Goal: Transaction & Acquisition: Obtain resource

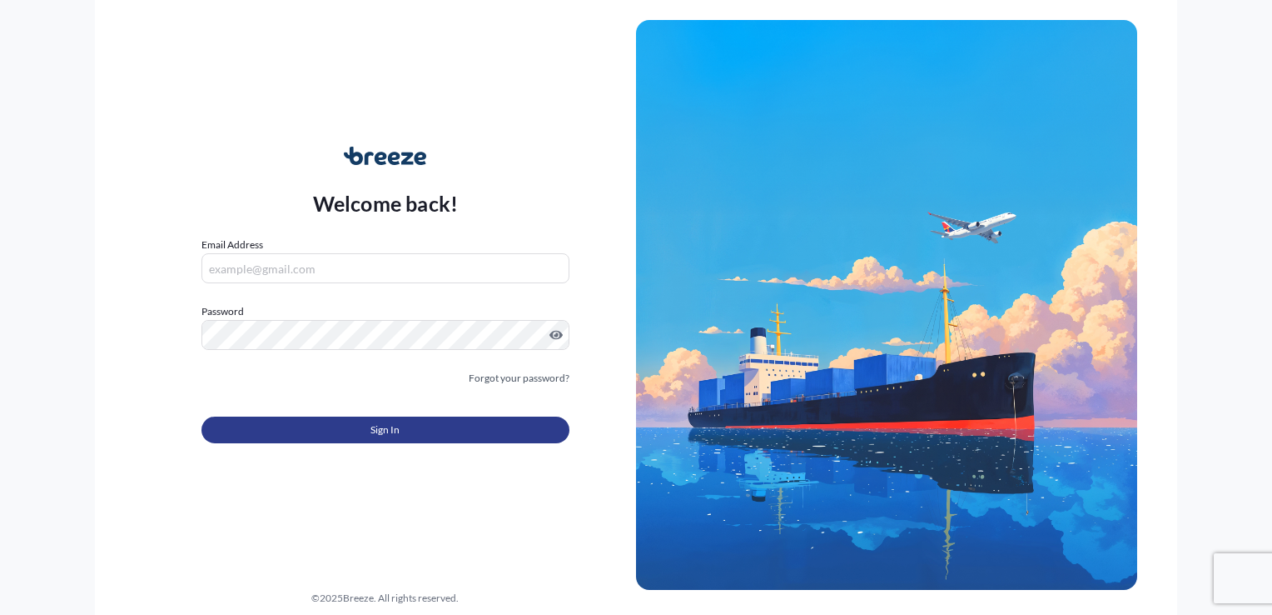
type input "[EMAIL_ADDRESS][DOMAIN_NAME]"
click at [469, 430] on button "Sign In" at bounding box center [386, 429] width 368 height 27
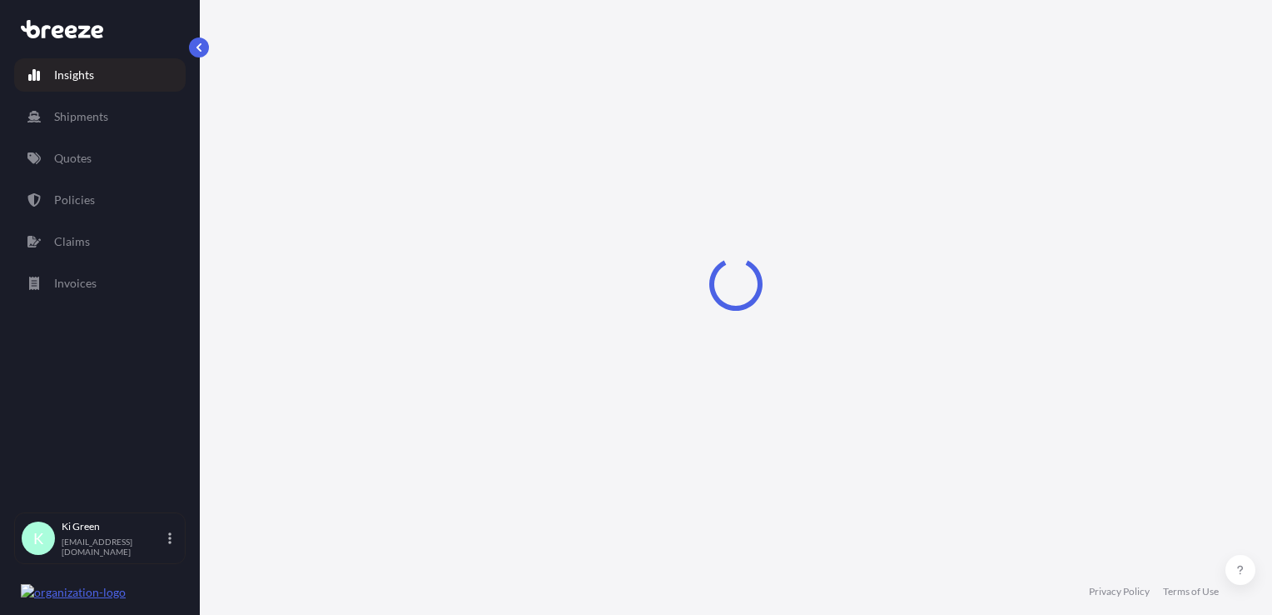
select select "2025"
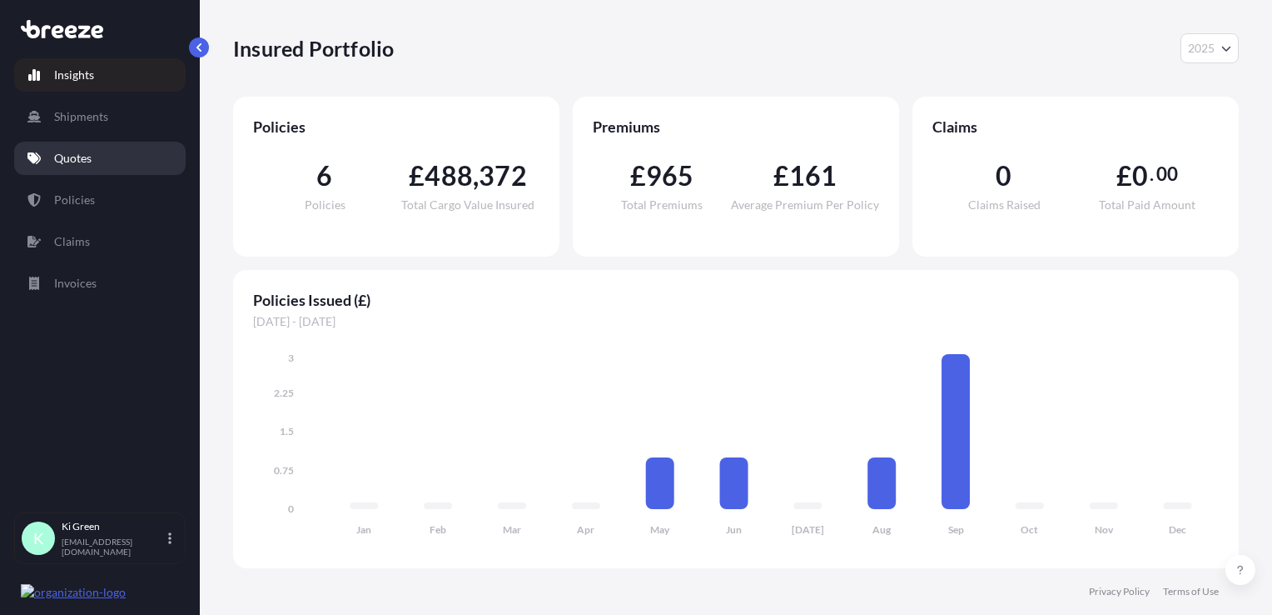
click at [146, 158] on link "Quotes" at bounding box center [100, 158] width 172 height 33
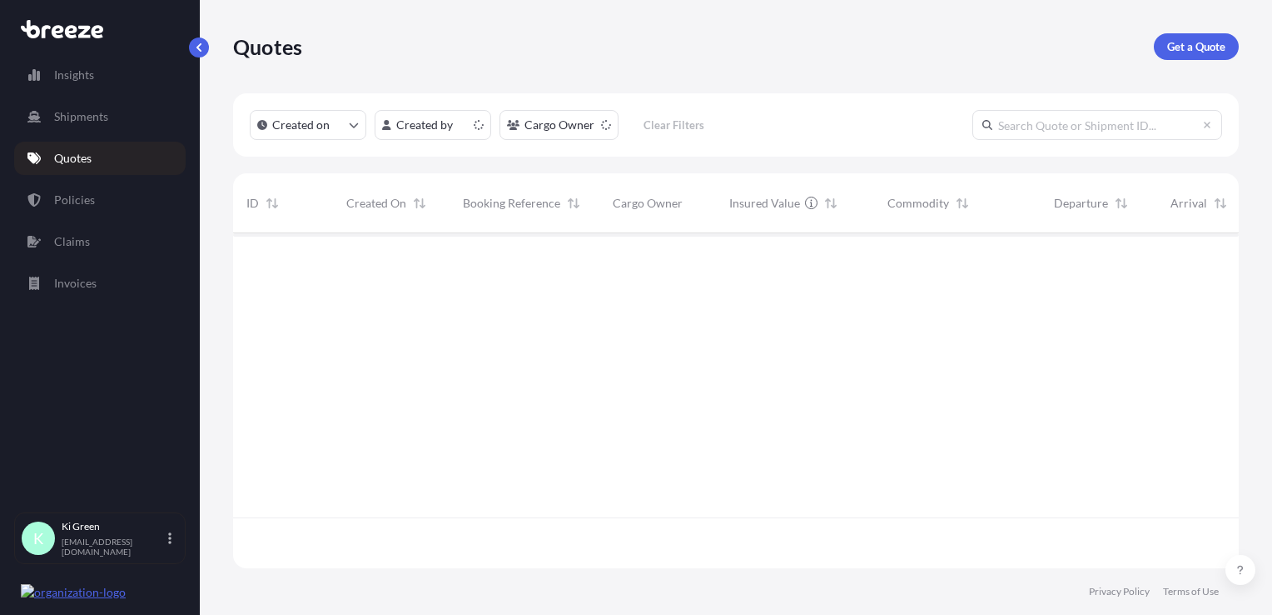
scroll to position [331, 993]
click at [1196, 47] on p "Get a Quote" at bounding box center [1196, 46] width 58 height 17
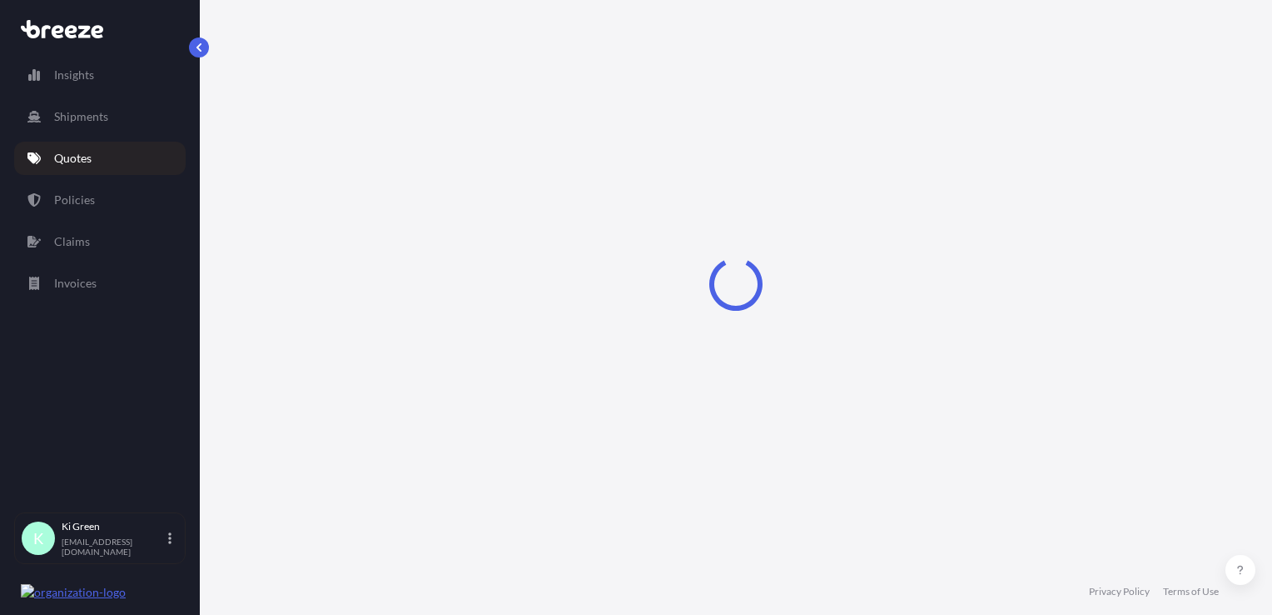
select select "Sea"
select select "1"
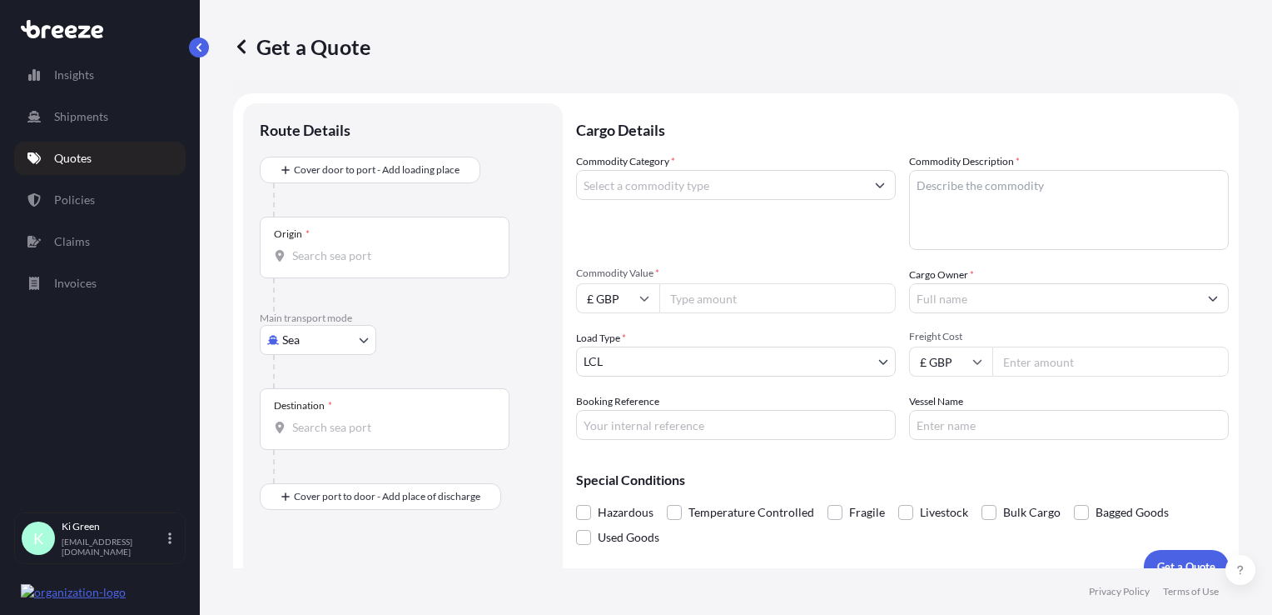
scroll to position [24, 0]
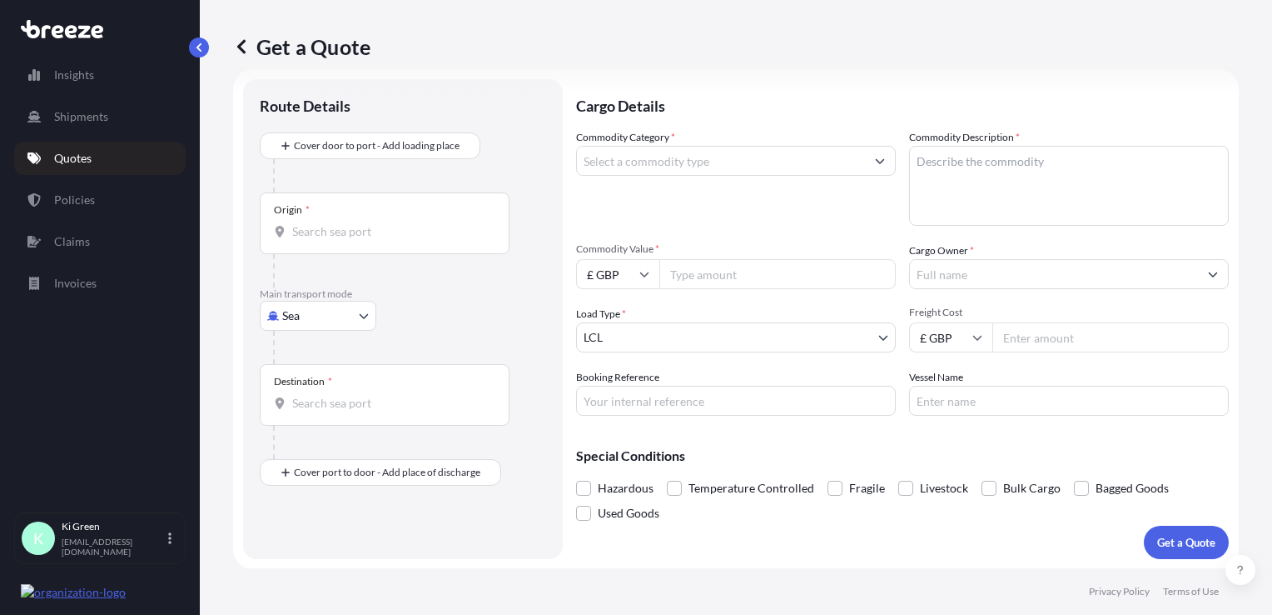
click at [630, 154] on input "Commodity Category *" at bounding box center [721, 161] width 288 height 30
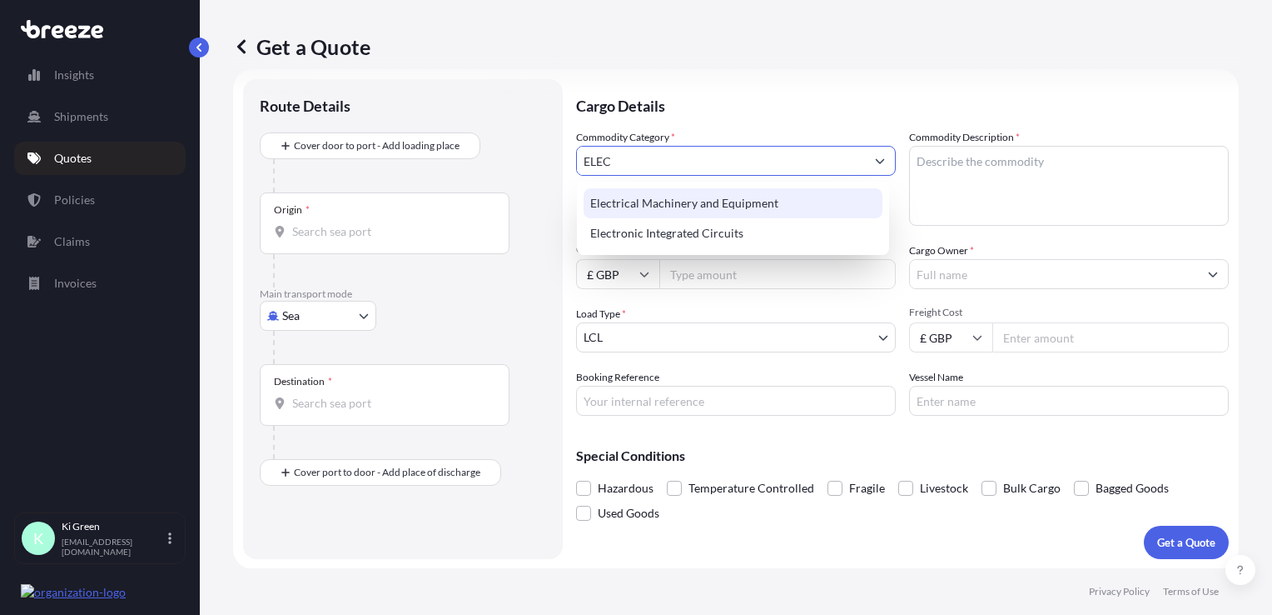
click at [679, 202] on div "Electrical Machinery and Equipment" at bounding box center [733, 203] width 299 height 30
type input "Electrical Machinery and Equipment"
click at [977, 168] on textarea "Commodity Description *" at bounding box center [1069, 186] width 320 height 80
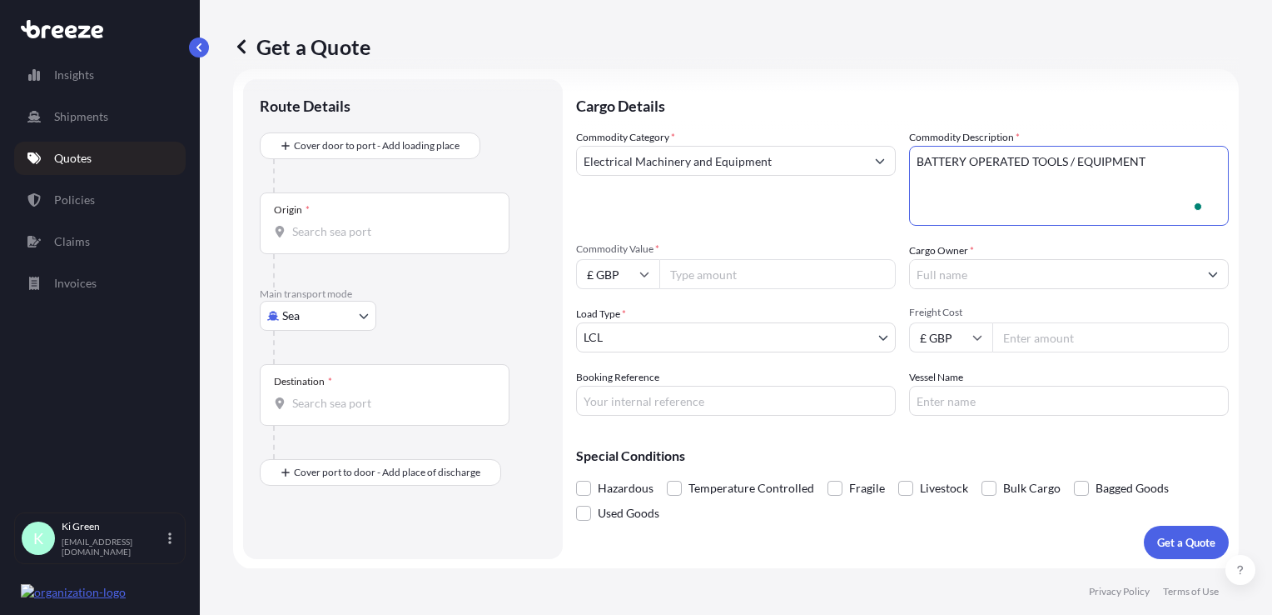
type textarea "BATTERY OPERATED TOOLS / EQUIPMENT"
click at [939, 270] on input "Cargo Owner *" at bounding box center [1054, 274] width 288 height 30
click at [1064, 266] on input "Cargo Owner *" at bounding box center [1054, 274] width 288 height 30
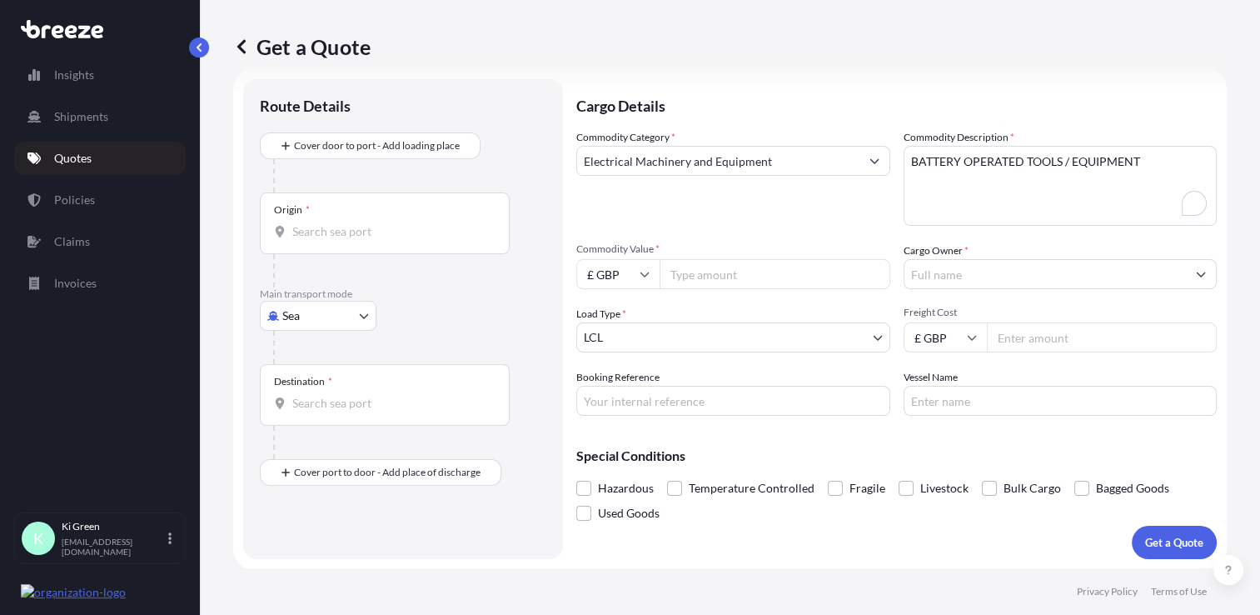
paste input "FLGLOBALLY"
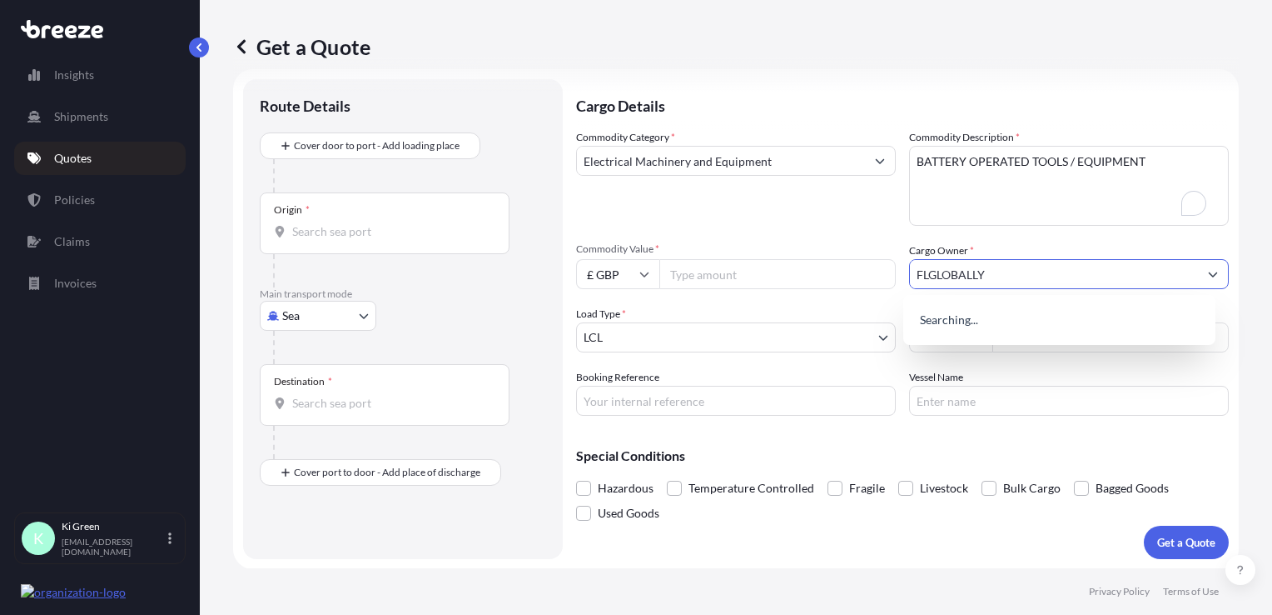
type input "FLGLOBALLY"
drag, startPoint x: 837, startPoint y: 232, endPoint x: 759, endPoint y: 268, distance: 85.3
click at [836, 232] on div "Commodity Category * Electrical Machinery and Equipment Commodity Description *…" at bounding box center [902, 272] width 653 height 286
click at [757, 270] on input "Commodity Value *" at bounding box center [778, 274] width 236 height 30
click at [725, 276] on input "Commodity Value *" at bounding box center [778, 274] width 236 height 30
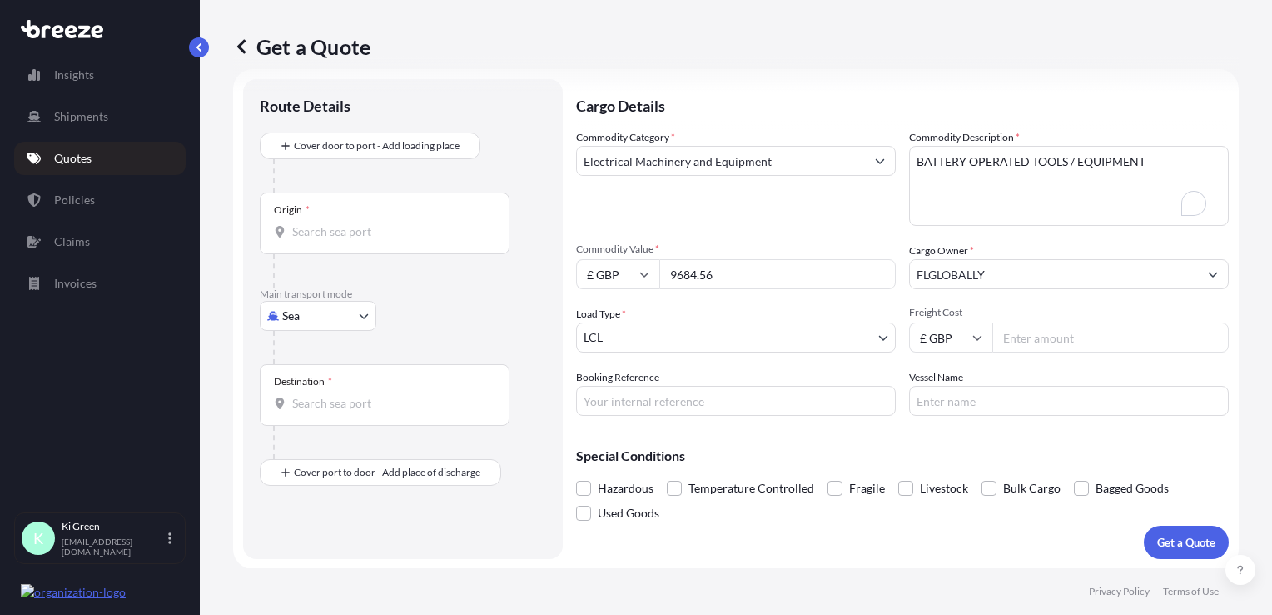
type input "9684.56"
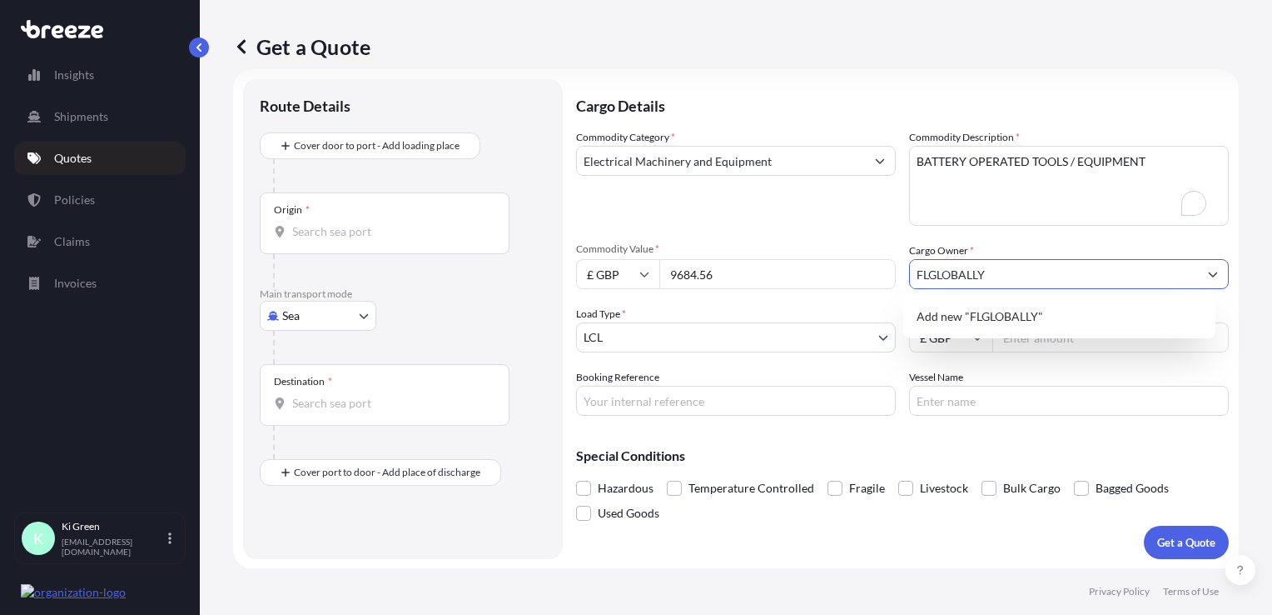
click at [803, 207] on div "Commodity Category * Electrical Machinery and Equipment" at bounding box center [736, 177] width 320 height 97
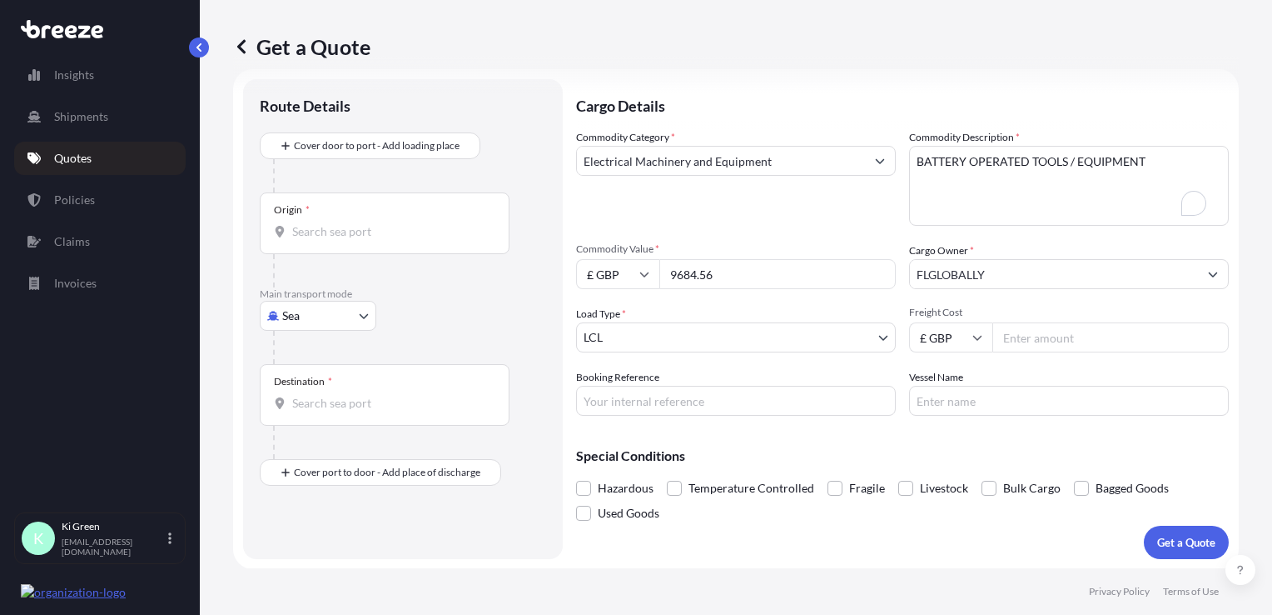
click at [323, 312] on body "1 option available. Insights Shipments Quotes Policies Claims Invoices K Ki Gre…" at bounding box center [636, 307] width 1272 height 615
click at [308, 390] on div "Air" at bounding box center [317, 388] width 103 height 30
select select "Air"
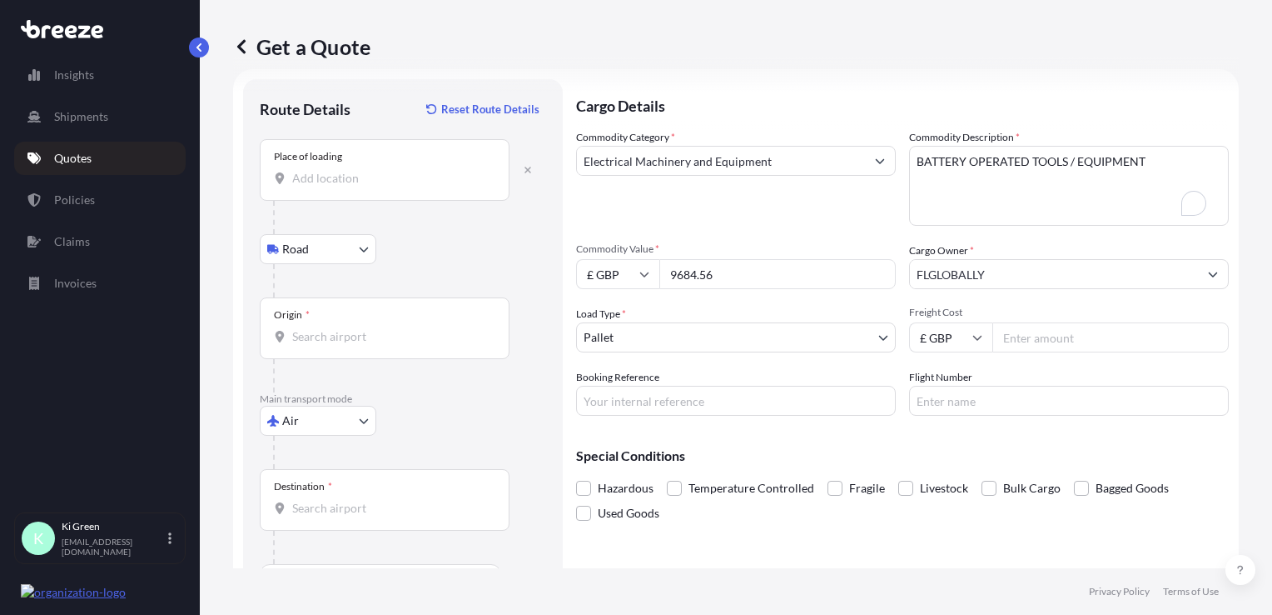
click at [359, 185] on input "Place of loading" at bounding box center [390, 178] width 197 height 17
type input "[PERSON_NAME][STREET_ADDRESS]"
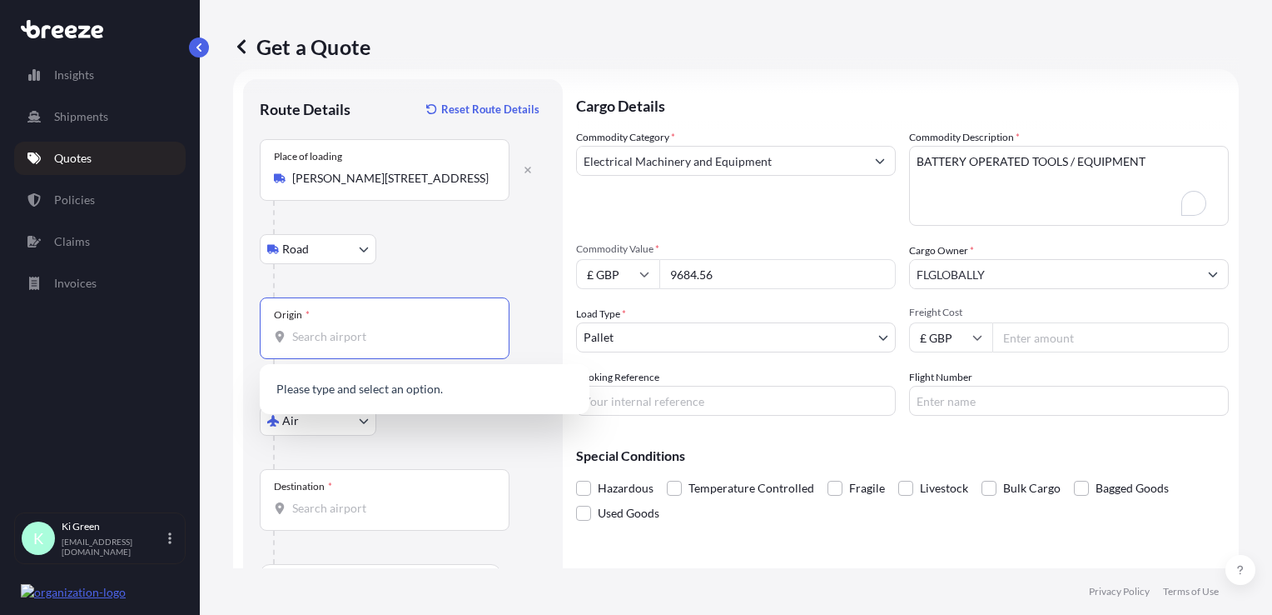
click at [338, 331] on input "Origin *" at bounding box center [390, 336] width 197 height 17
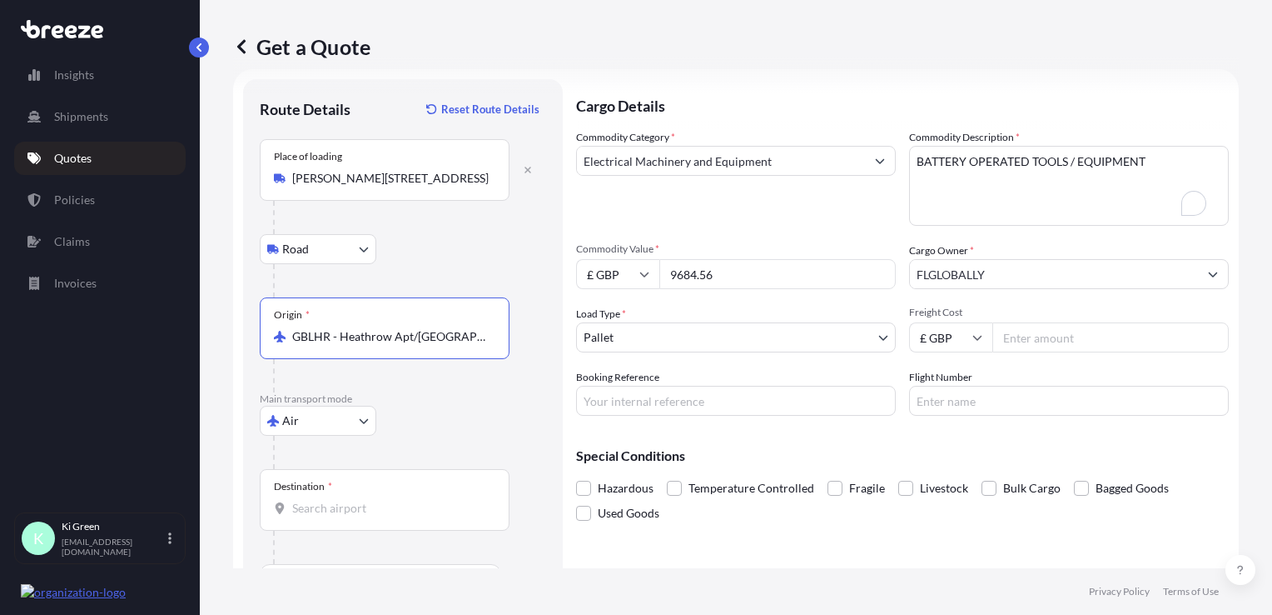
type input "GBLHR - Heathrow Apt/[GEOGRAPHIC_DATA], [GEOGRAPHIC_DATA]"
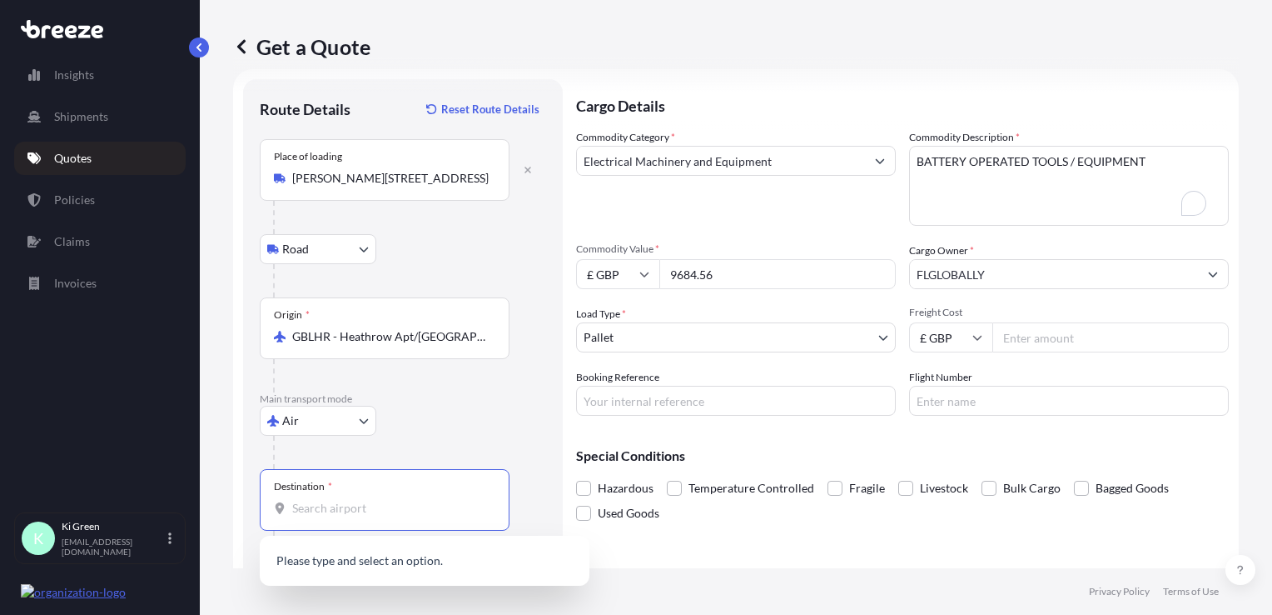
click at [356, 505] on input "Destination *" at bounding box center [390, 508] width 197 height 17
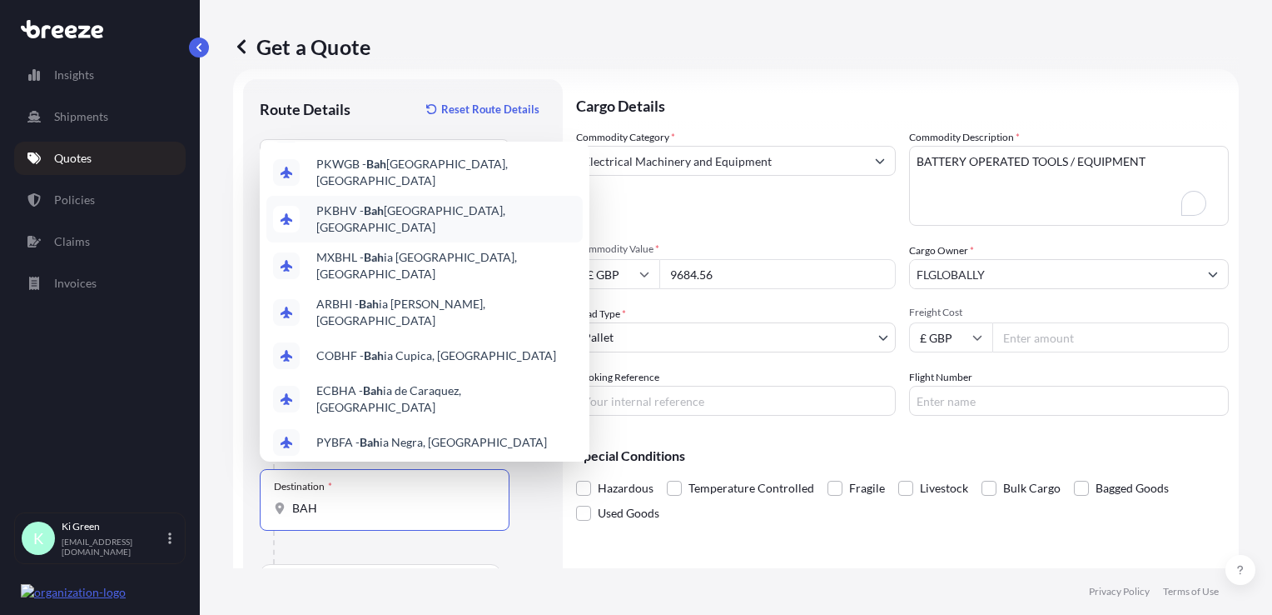
scroll to position [93, 0]
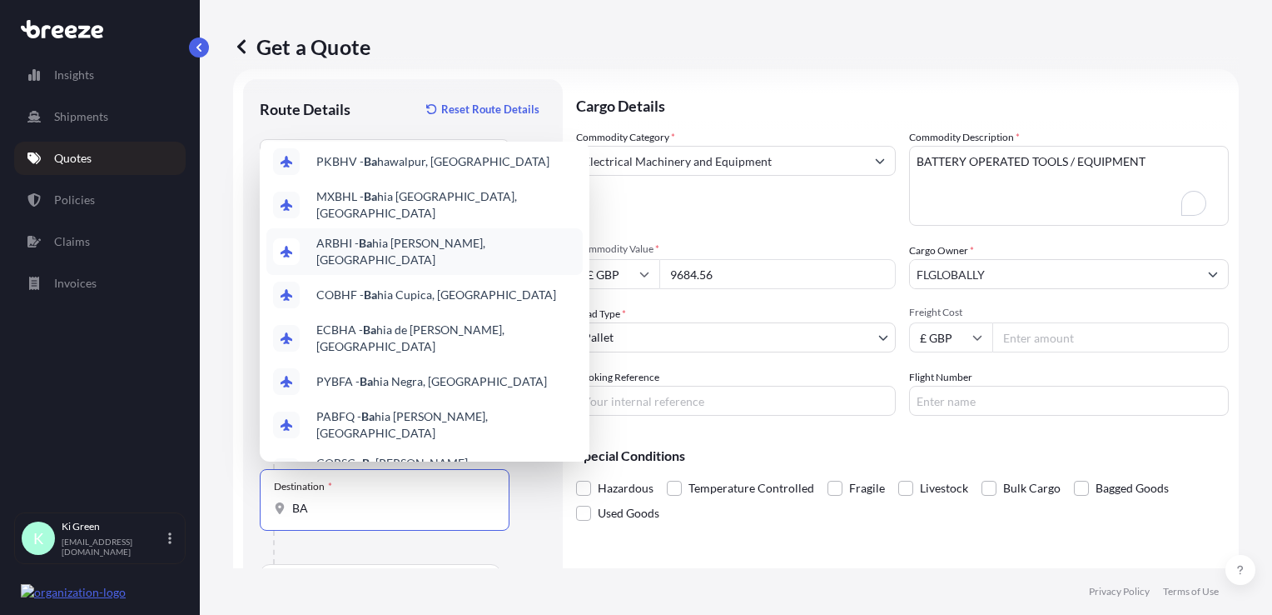
type input "B"
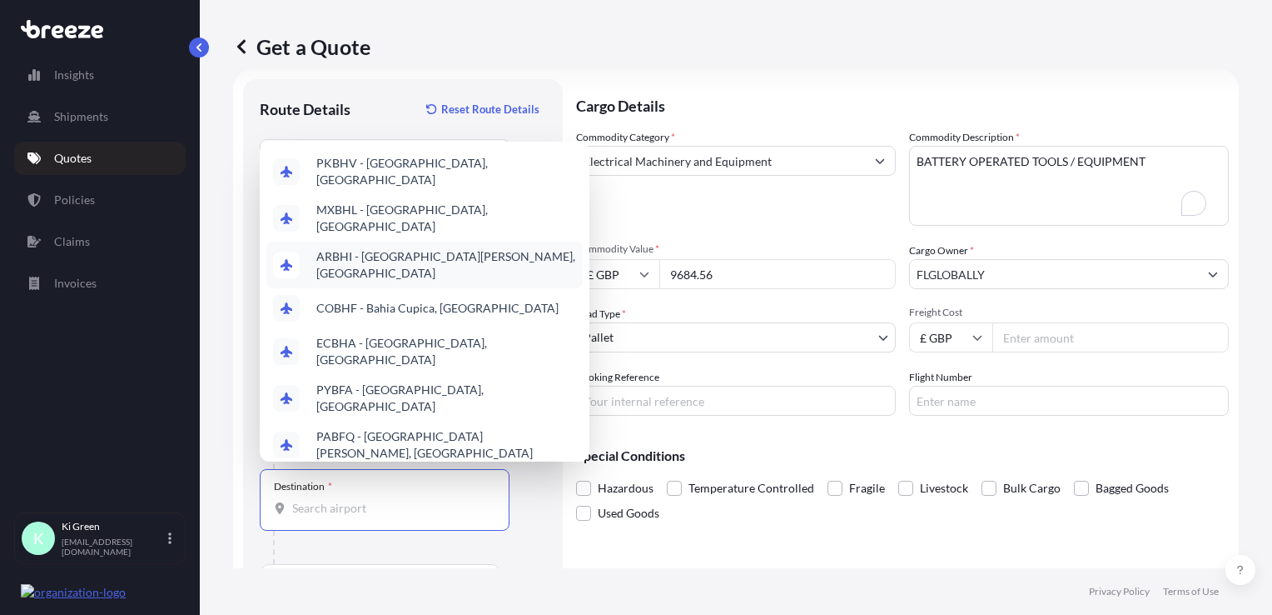
scroll to position [0, 0]
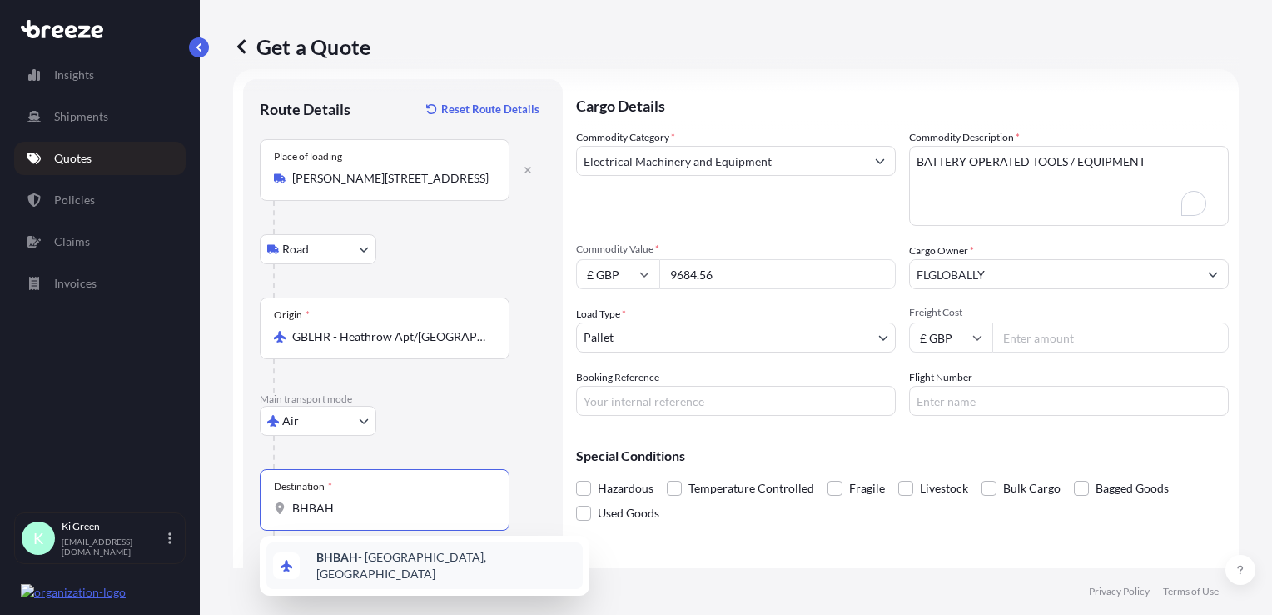
click at [466, 573] on div "BHBAH - [GEOGRAPHIC_DATA], [GEOGRAPHIC_DATA]" at bounding box center [424, 565] width 316 height 47
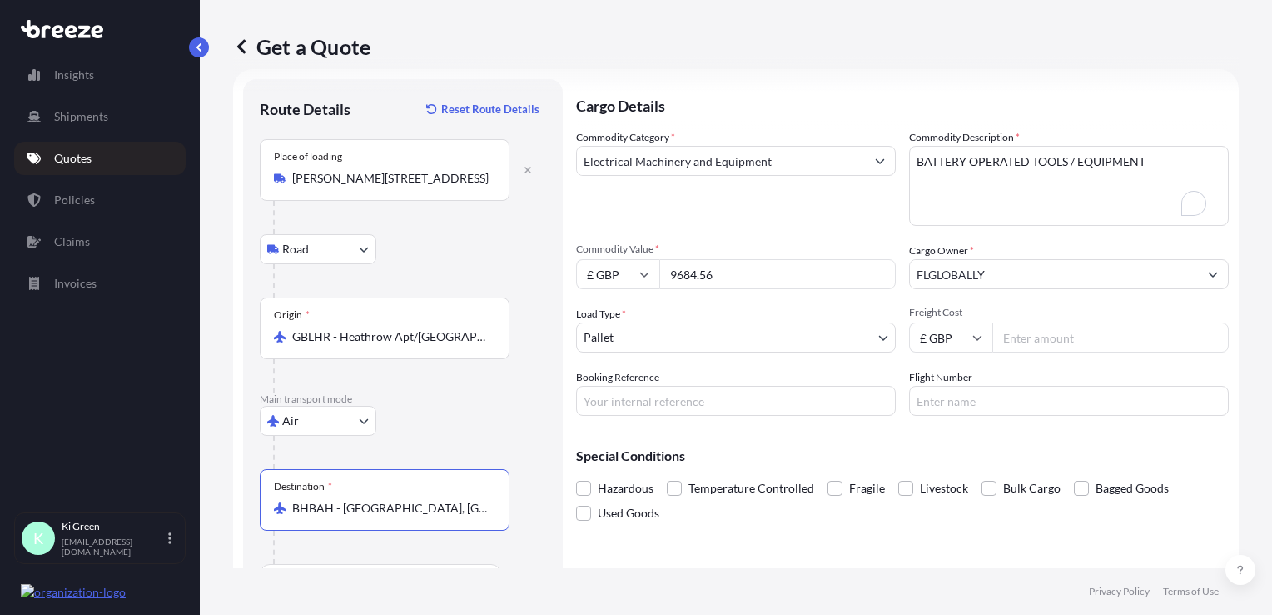
type input "BHBAH - [GEOGRAPHIC_DATA], [GEOGRAPHIC_DATA]"
click at [481, 393] on p "Main transport mode" at bounding box center [403, 398] width 286 height 13
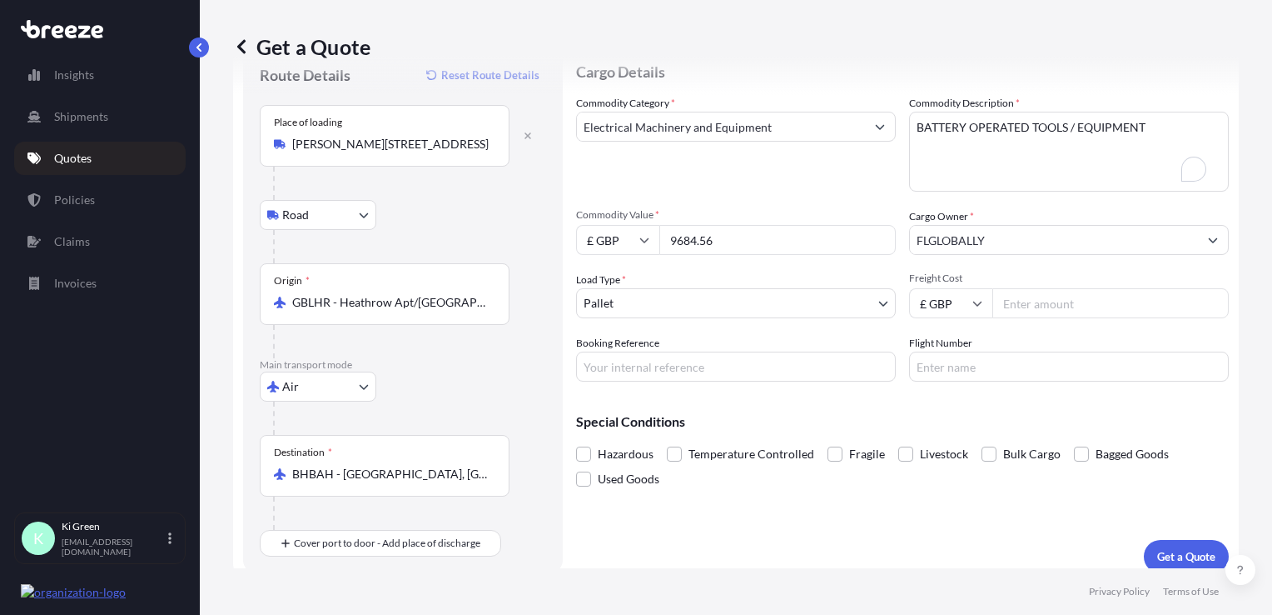
scroll to position [72, 0]
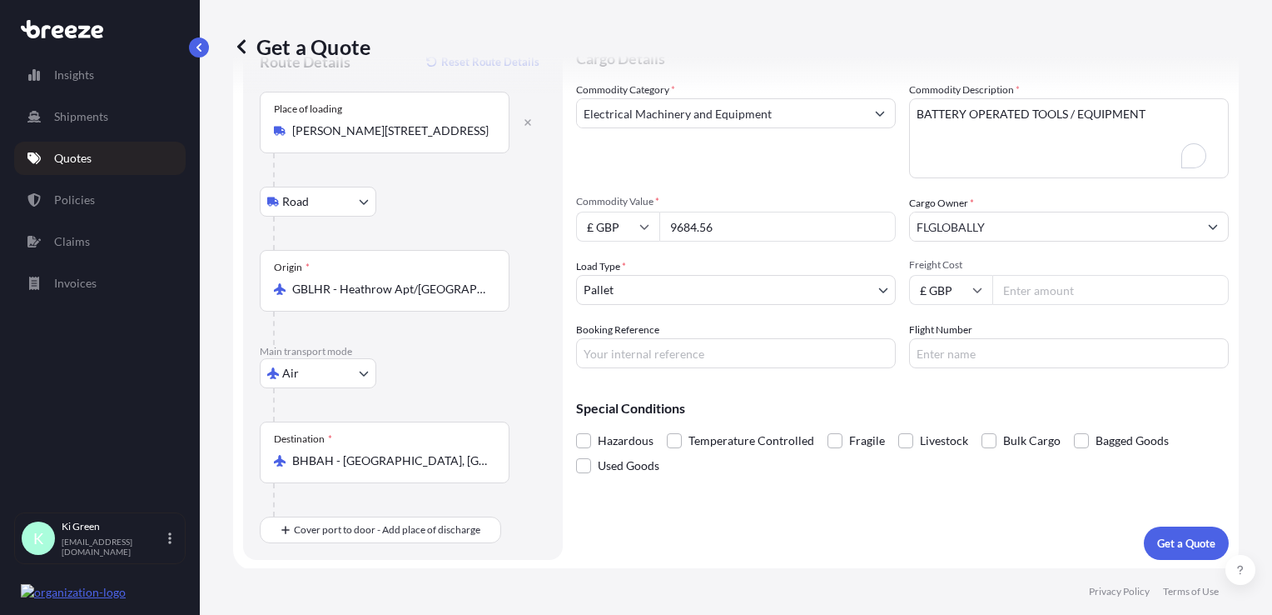
click at [1044, 293] on input "Freight Cost" at bounding box center [1111, 290] width 236 height 30
paste input "406.26"
type input "406.26"
click at [983, 387] on div "Special Conditions Hazardous Temperature Controlled Fragile Livestock Bulk Carg…" at bounding box center [902, 429] width 653 height 97
click at [708, 358] on input "Booking Reference" at bounding box center [736, 353] width 320 height 30
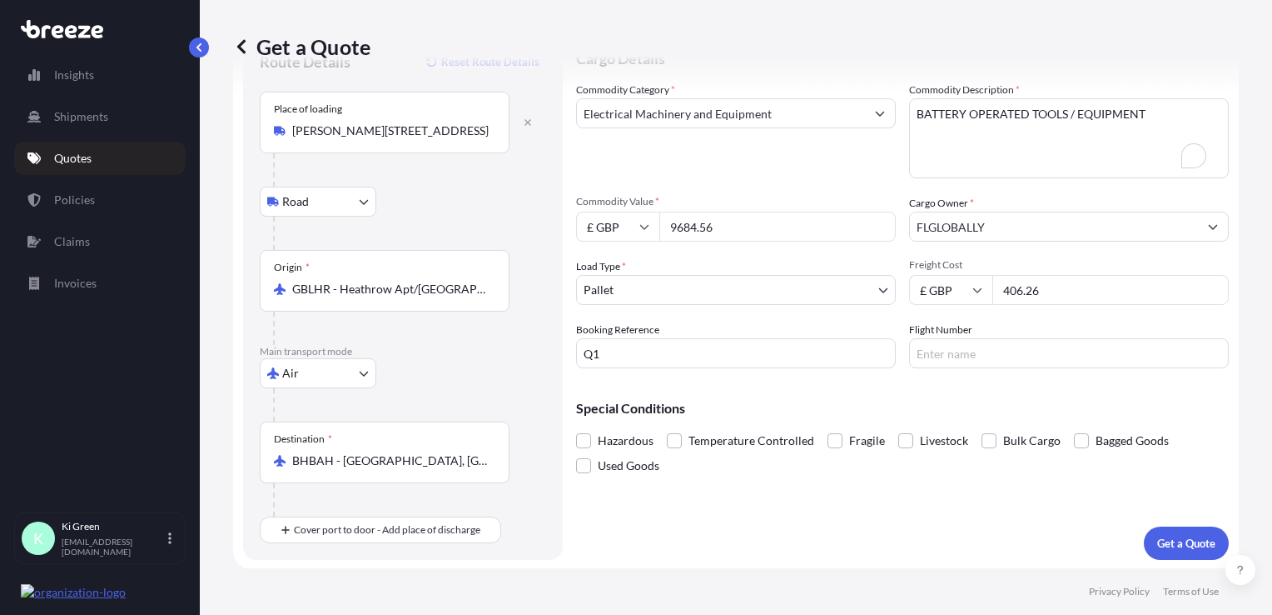
click at [741, 350] on input "Q1" at bounding box center [736, 353] width 320 height 30
type input "Q159566"
click at [1157, 545] on p "Get a Quote" at bounding box center [1186, 543] width 58 height 17
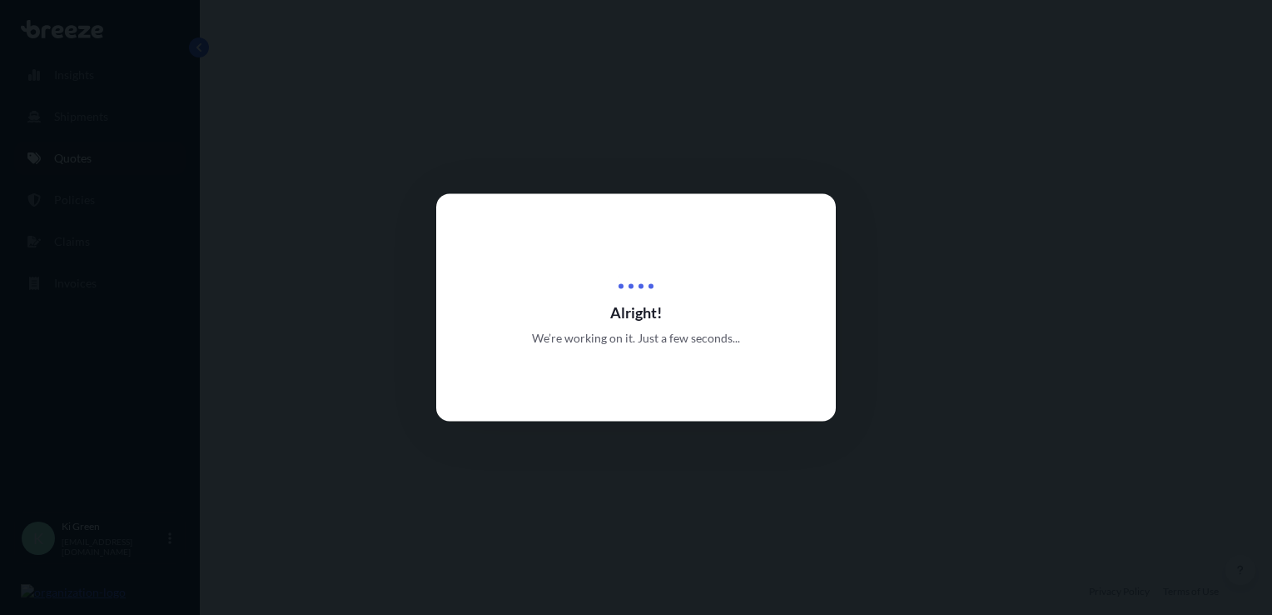
select select "Road"
select select "Air"
select select "1"
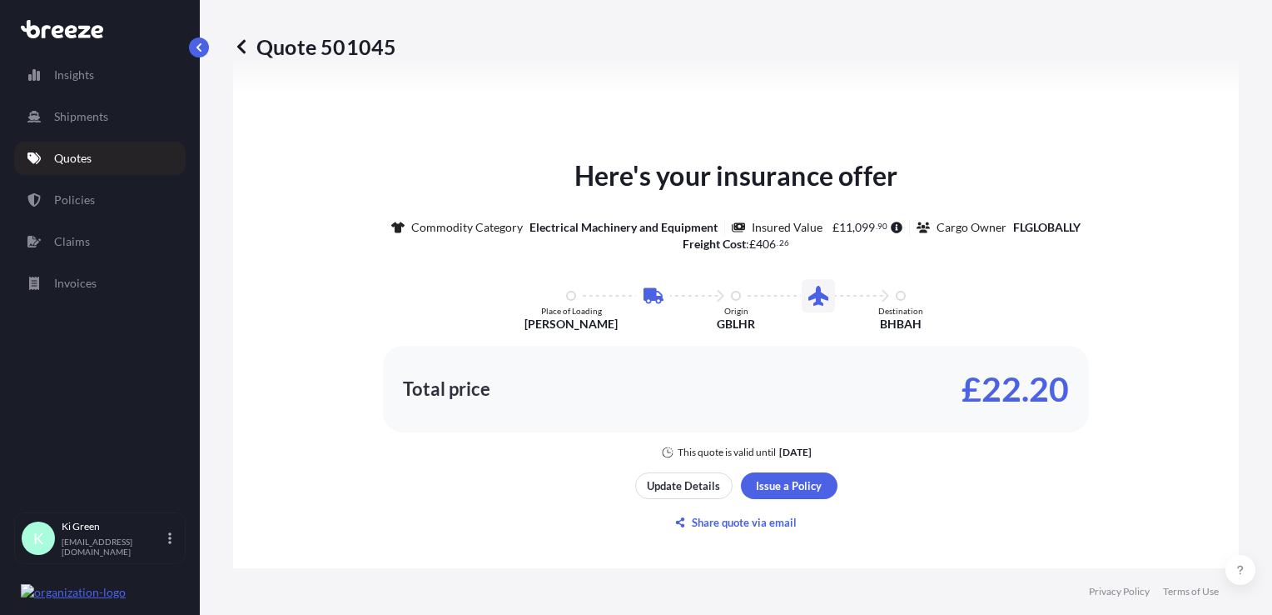
scroll to position [816, 0]
